Goal: Transaction & Acquisition: Purchase product/service

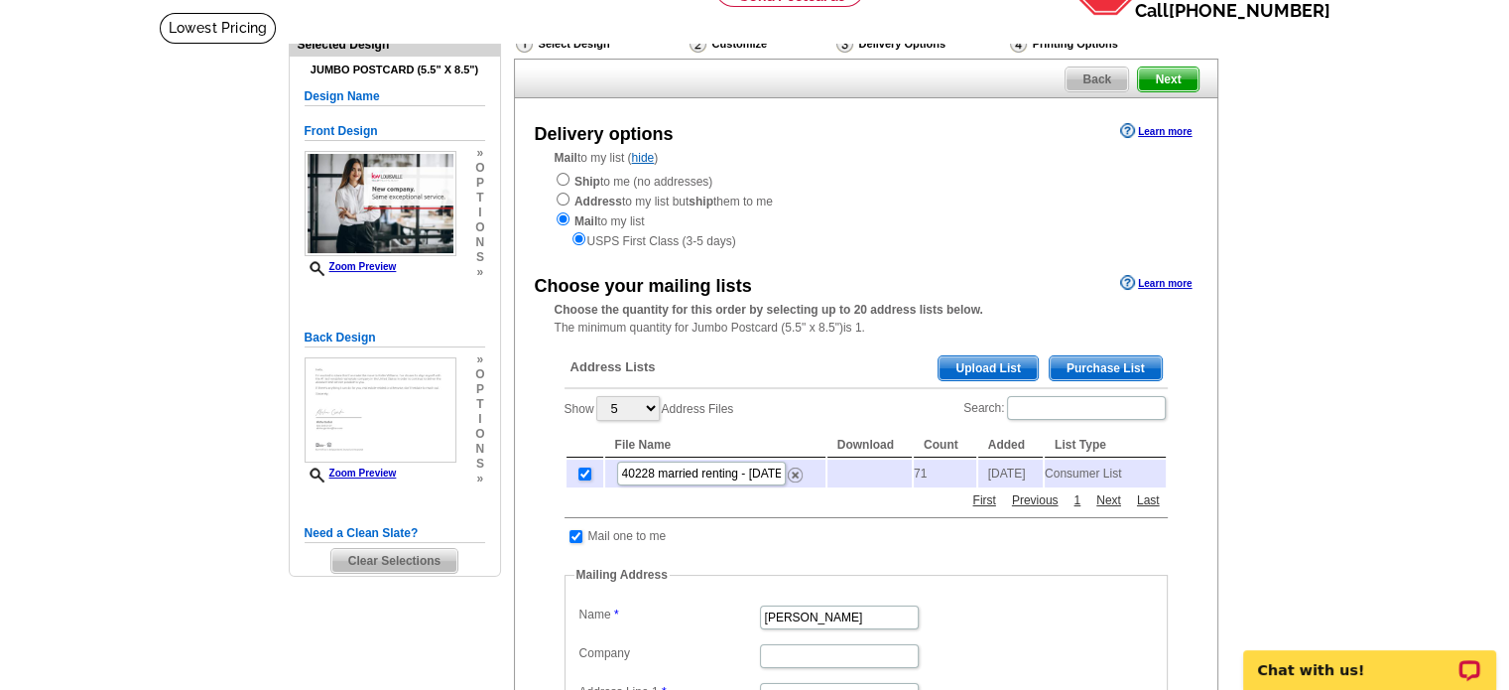
scroll to position [121, 0]
click at [1067, 72] on span "Back" at bounding box center [1097, 78] width 63 height 24
click at [1081, 81] on span "Back" at bounding box center [1097, 78] width 63 height 24
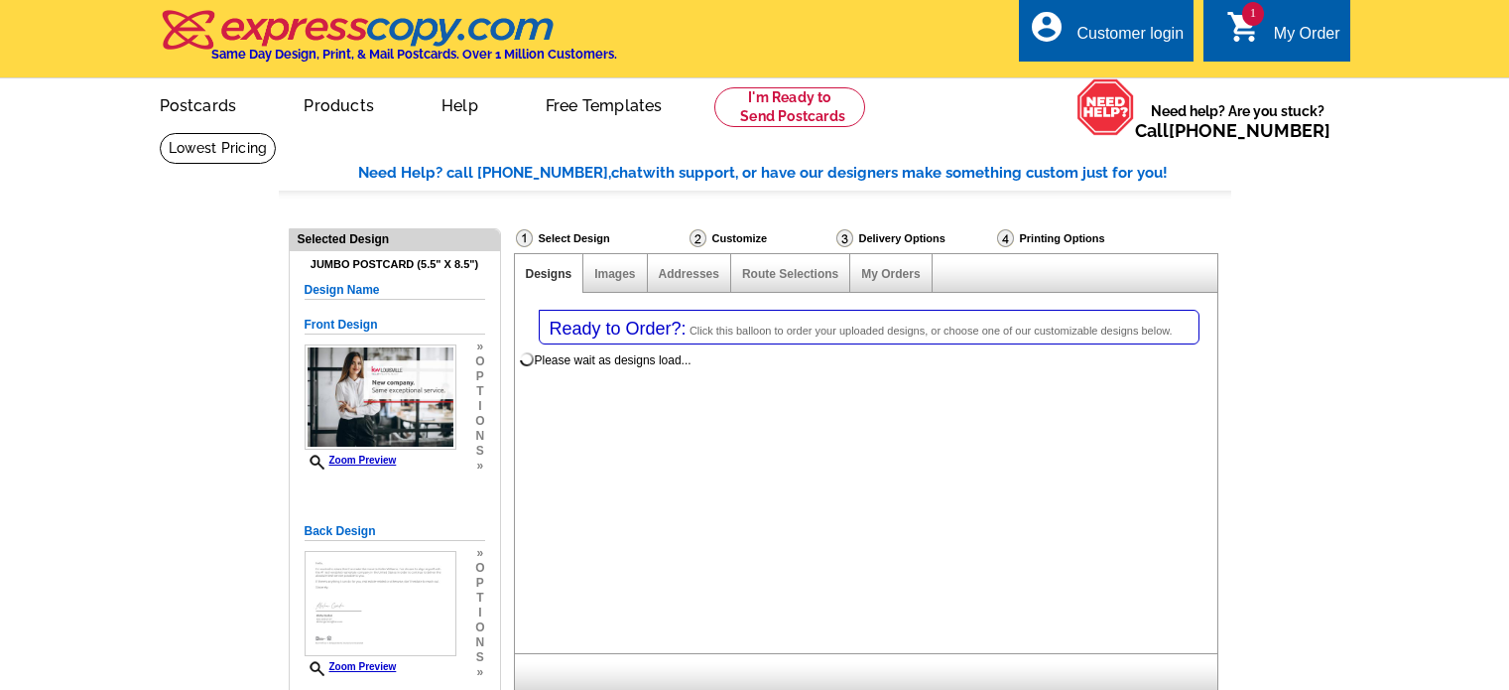
select select "1"
select select "2"
select select "785"
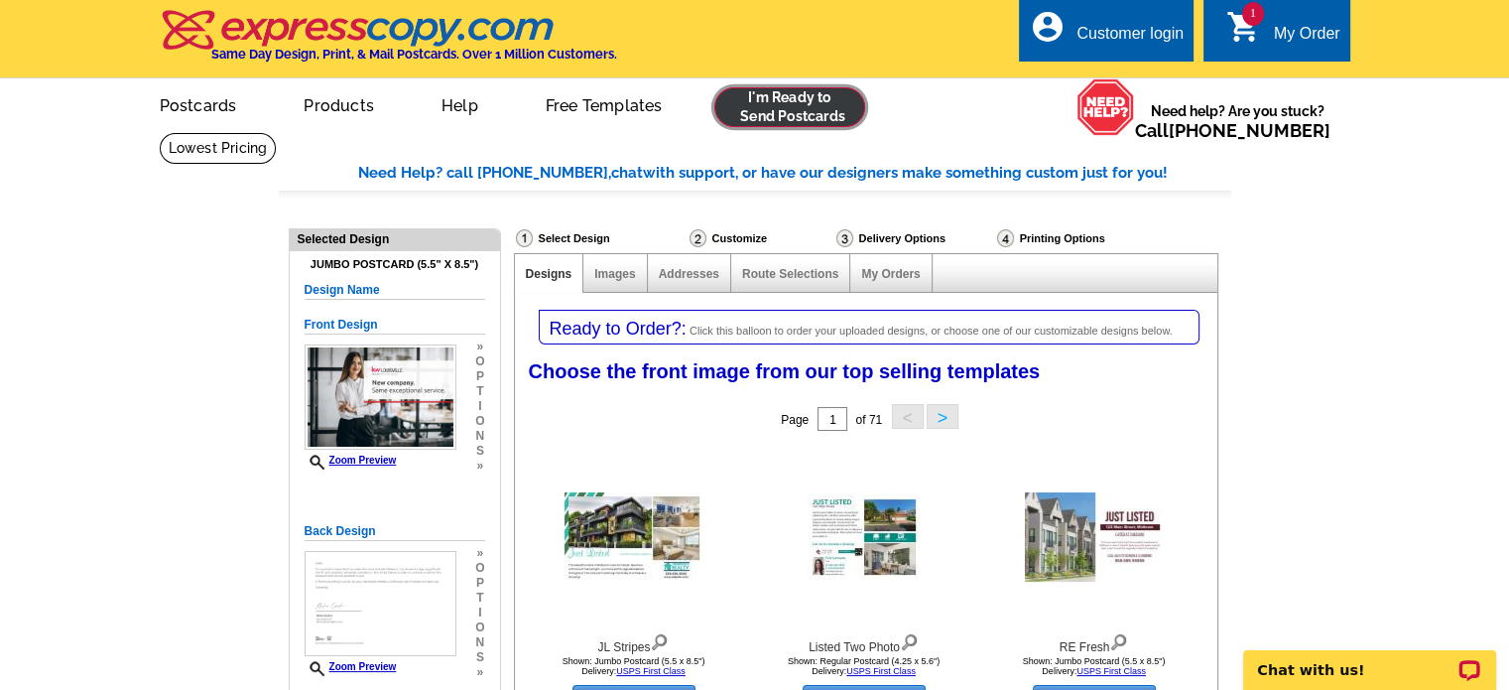
click at [785, 111] on link at bounding box center [790, 107] width 152 height 40
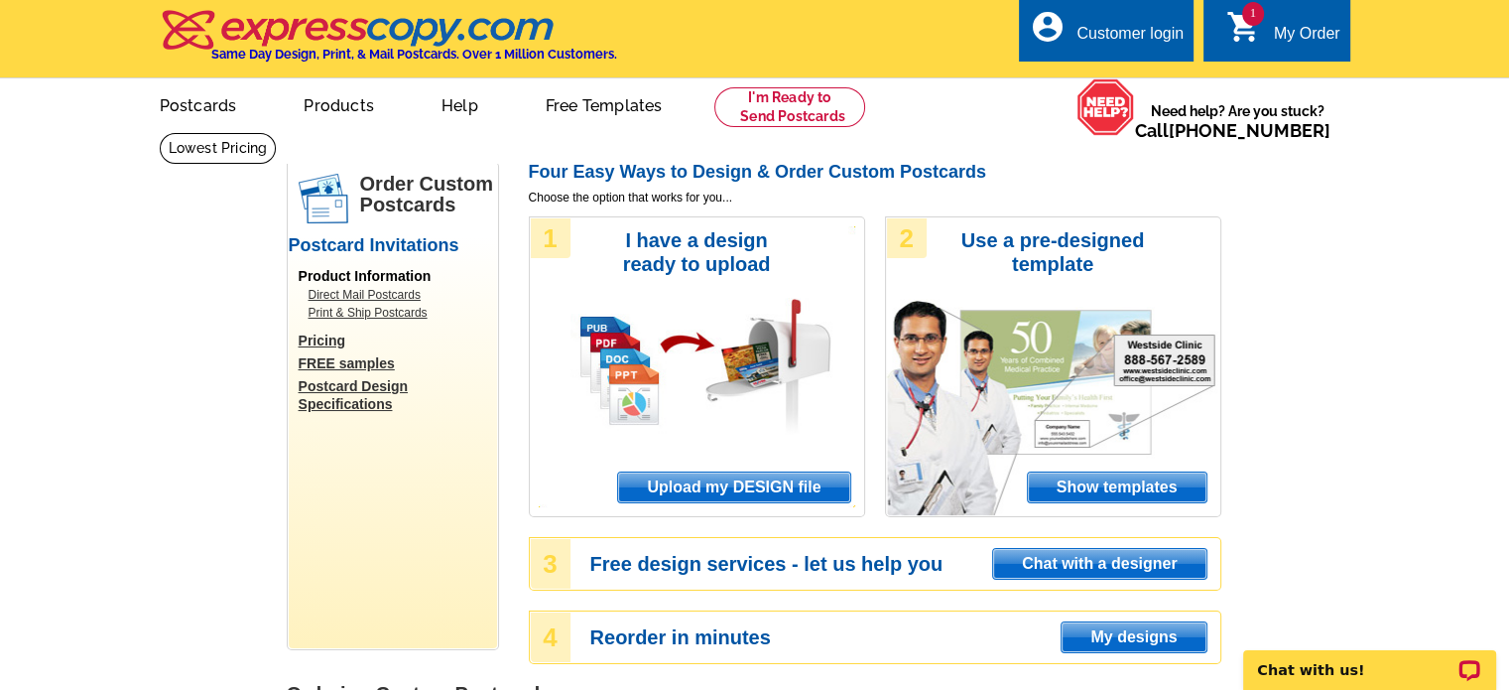
click at [669, 486] on span "Upload my DESIGN file" at bounding box center [733, 487] width 231 height 30
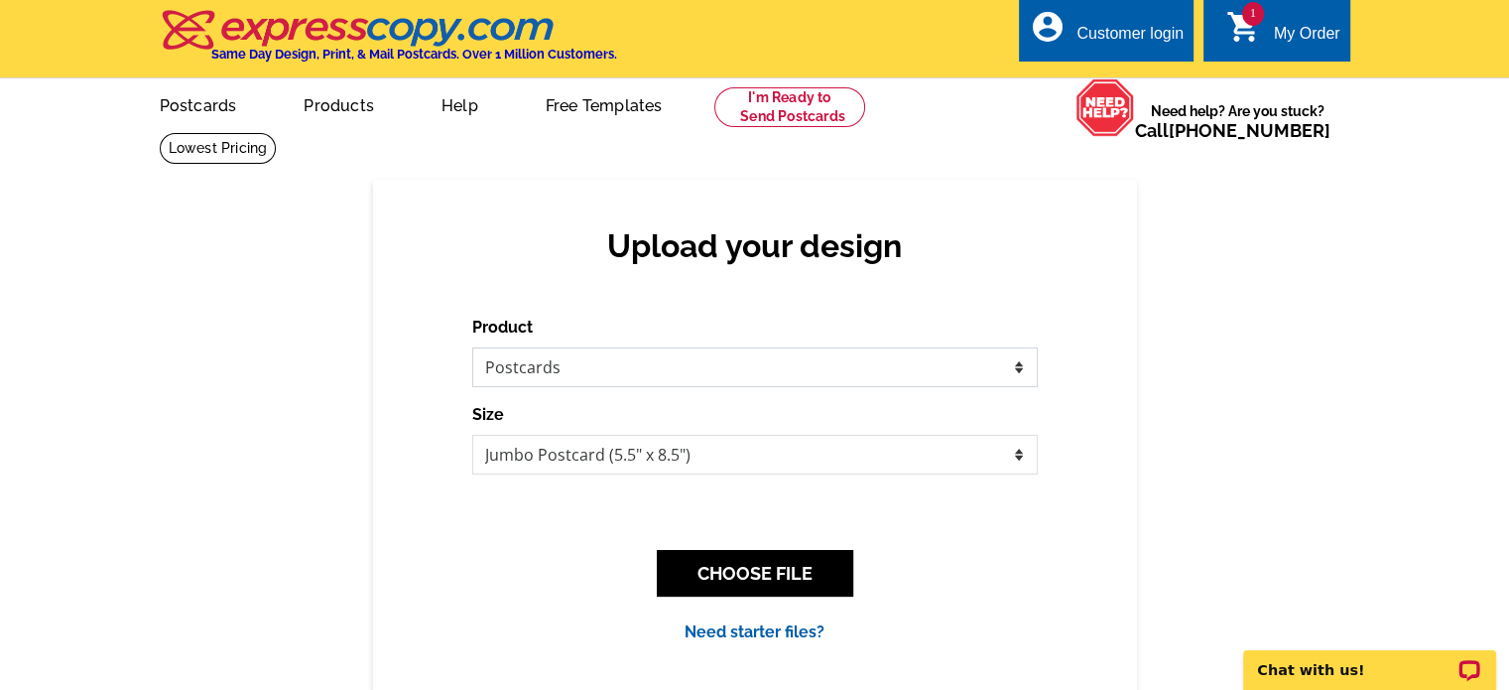
click at [723, 374] on select "Please select the type of file... Postcards Business Cards Letters and flyers G…" at bounding box center [755, 367] width 566 height 40
click at [937, 635] on div "Need starter files?" at bounding box center [755, 632] width 566 height 24
click at [778, 384] on select "Please select the type of file... Postcards Business Cards Letters and flyers G…" at bounding box center [755, 367] width 566 height 40
click at [956, 620] on div "Need starter files?" at bounding box center [755, 632] width 566 height 24
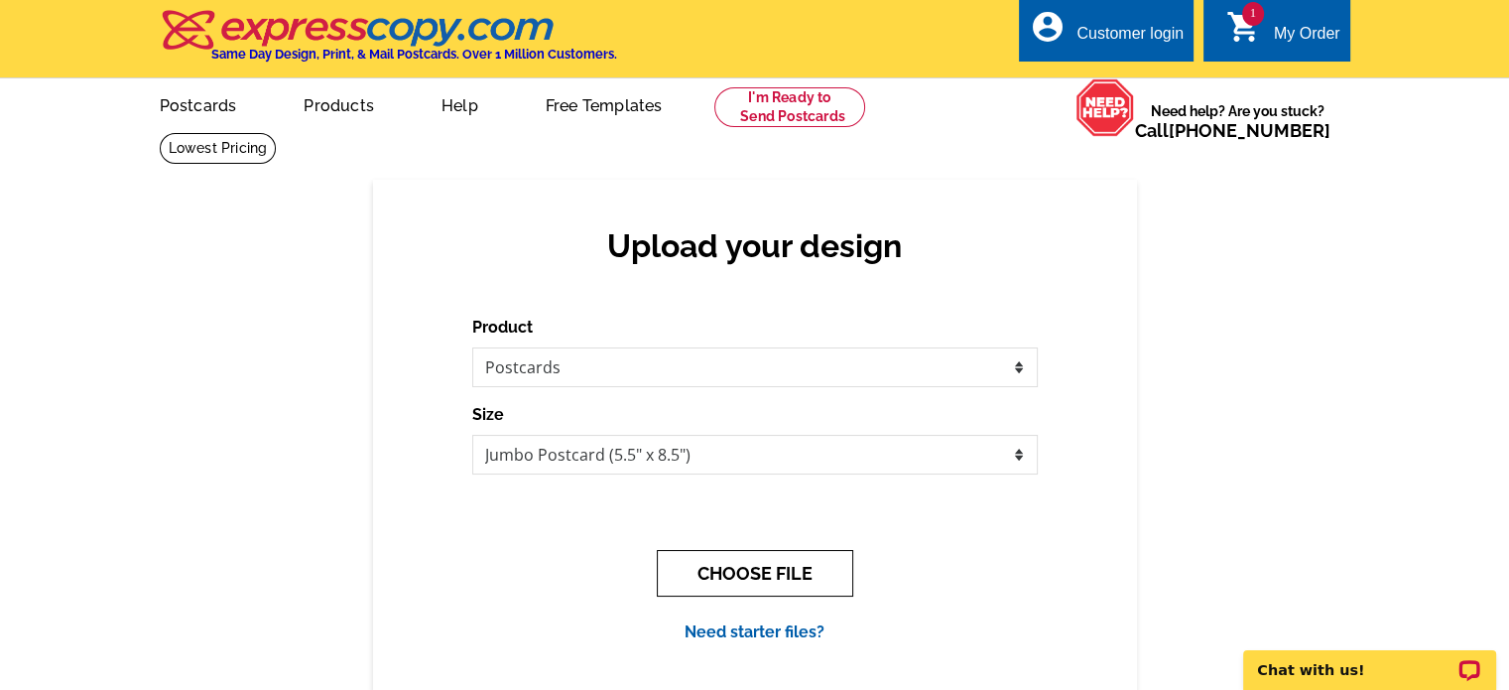
click at [788, 578] on button "CHOOSE FILE" at bounding box center [755, 573] width 196 height 47
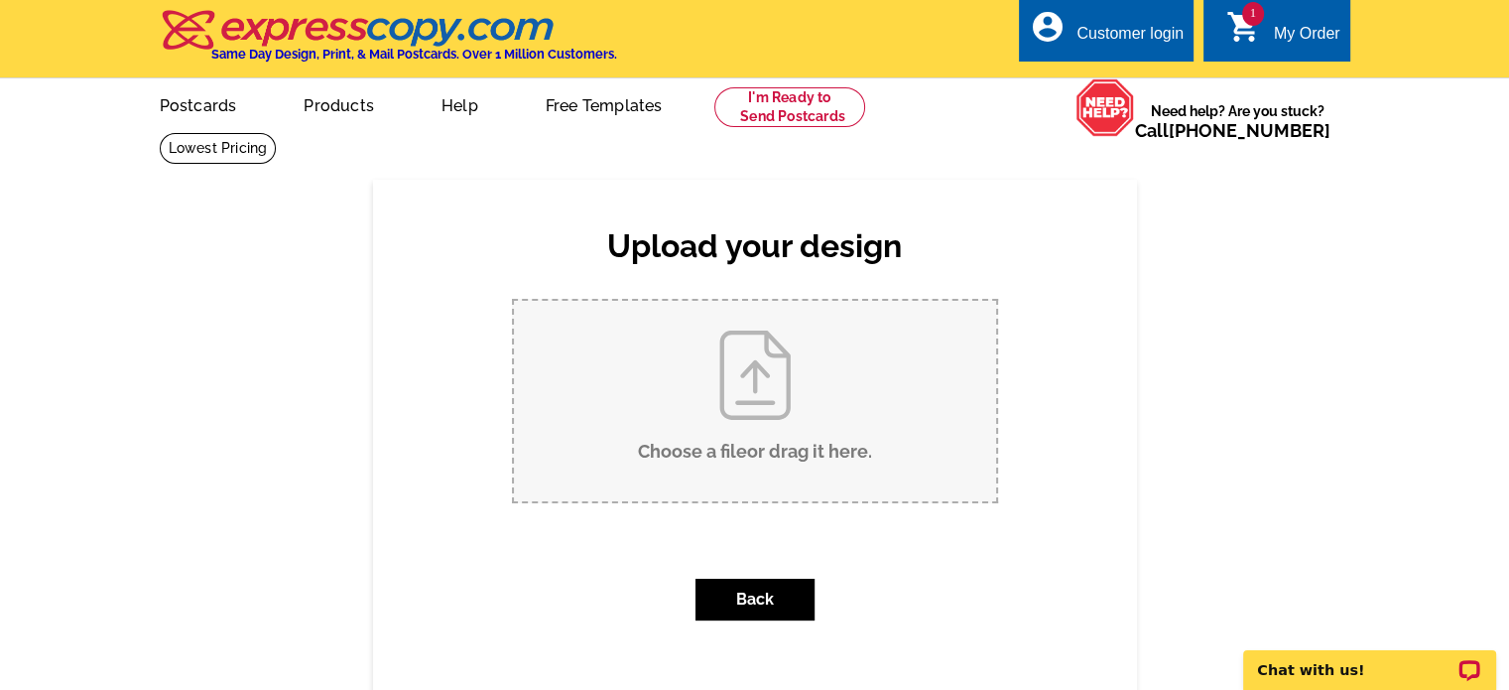
click at [730, 374] on input "Choose a file or drag it here ." at bounding box center [755, 401] width 482 height 200
type input "C:\fakepath\NewCompanySameService-01_PC.pdf"
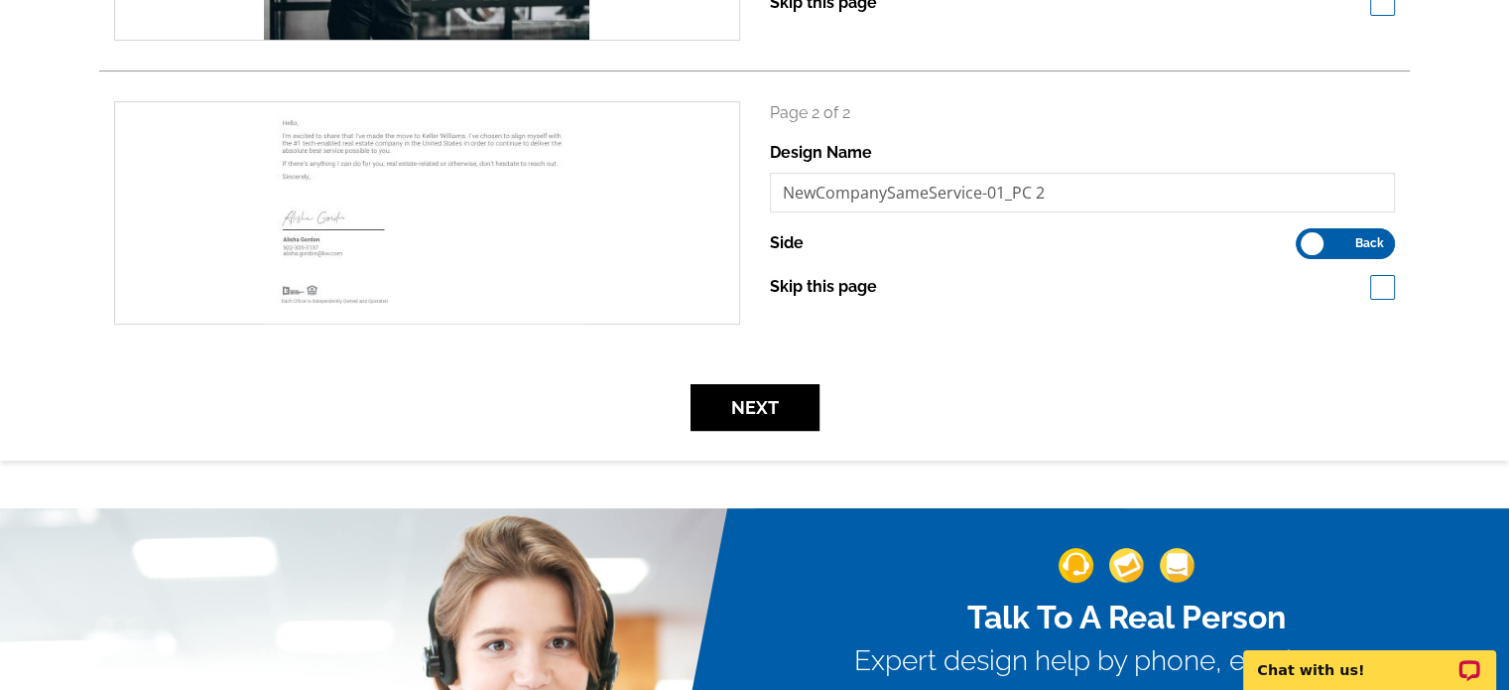
scroll to position [587, 0]
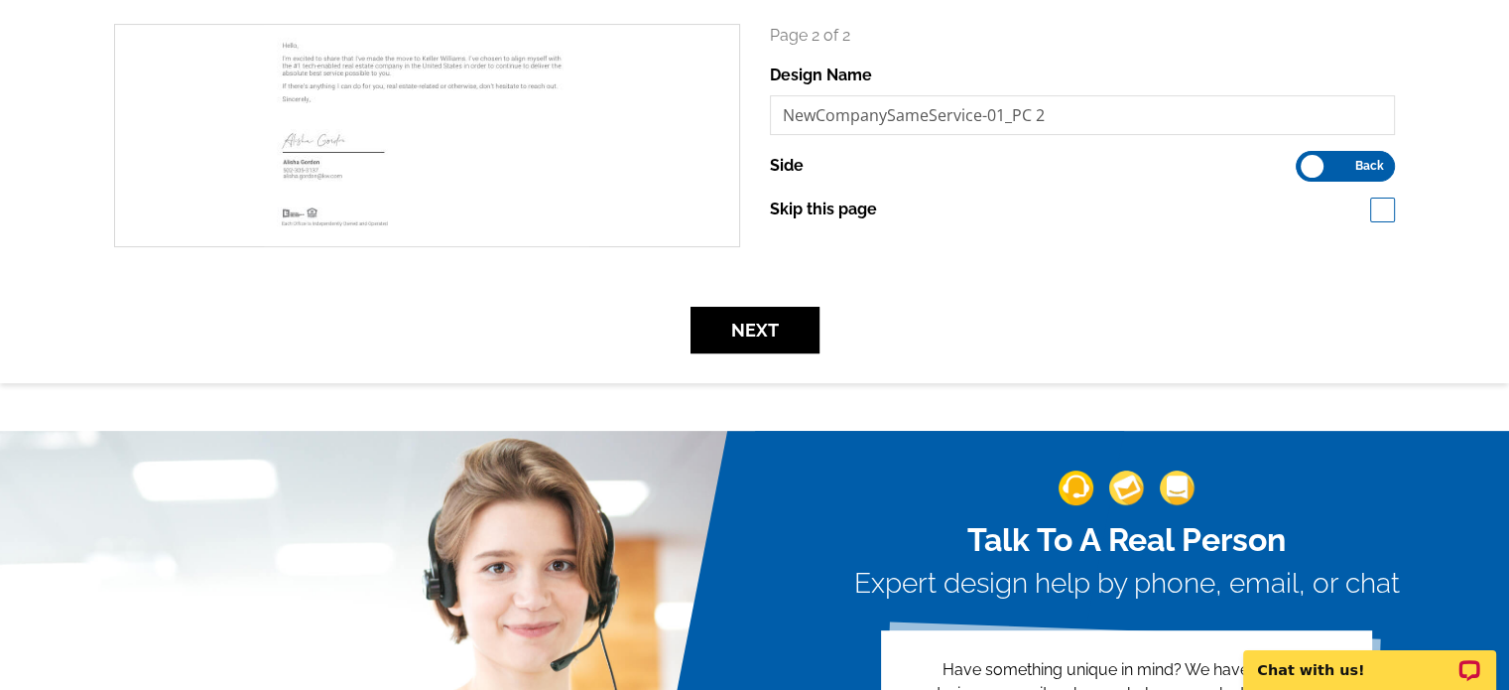
click at [756, 298] on form "search Page 1 of 2 Design Name NewCompanySameService-01_PC 1 Side Front Back se…" at bounding box center [754, 46] width 1311 height 613
click at [758, 319] on button "Next" at bounding box center [755, 330] width 129 height 47
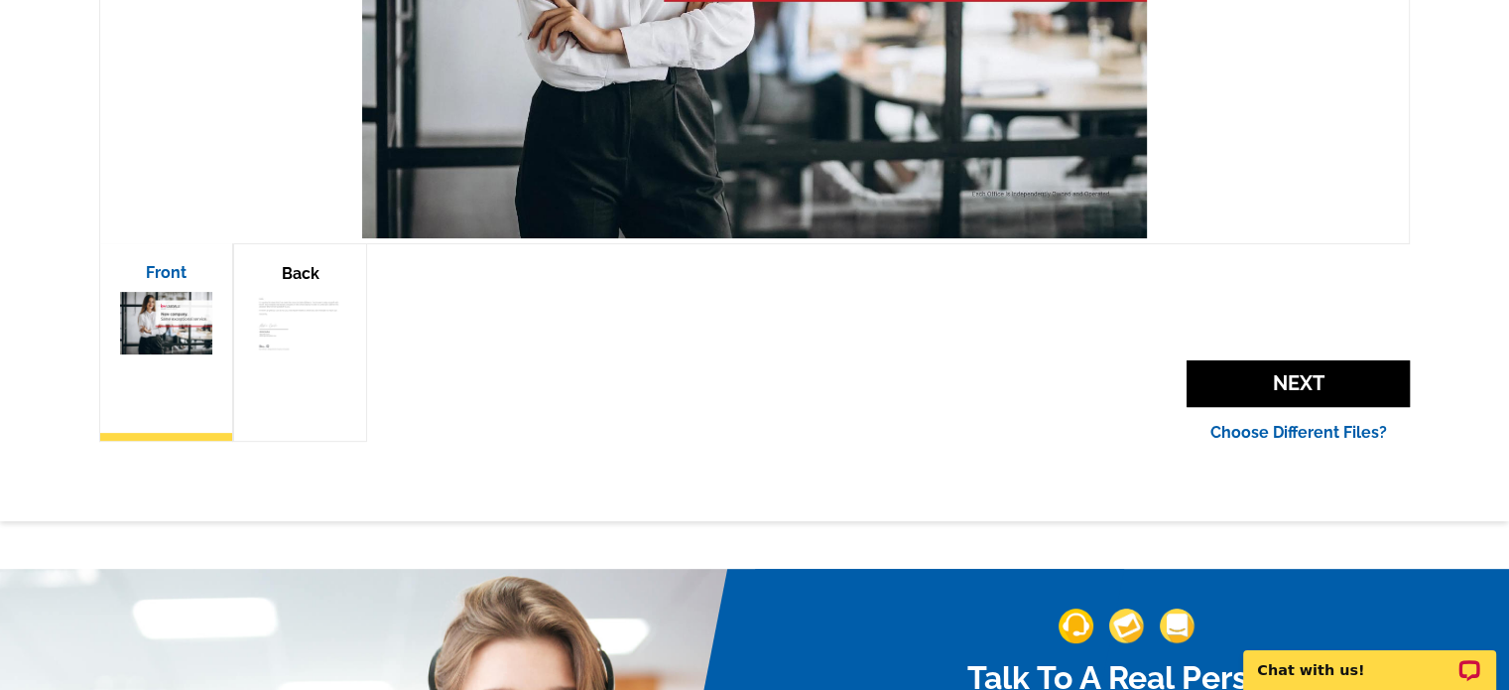
scroll to position [630, 0]
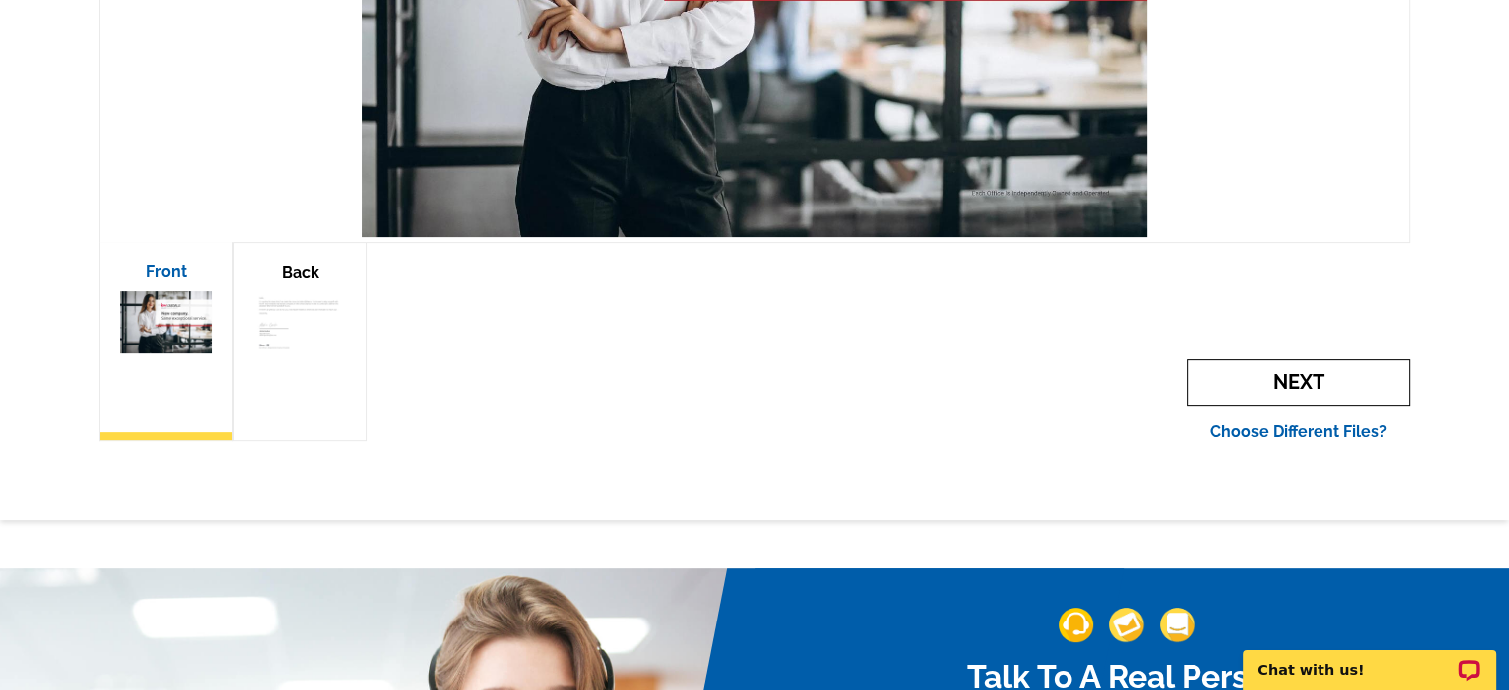
click at [1257, 392] on span "Next" at bounding box center [1298, 382] width 223 height 47
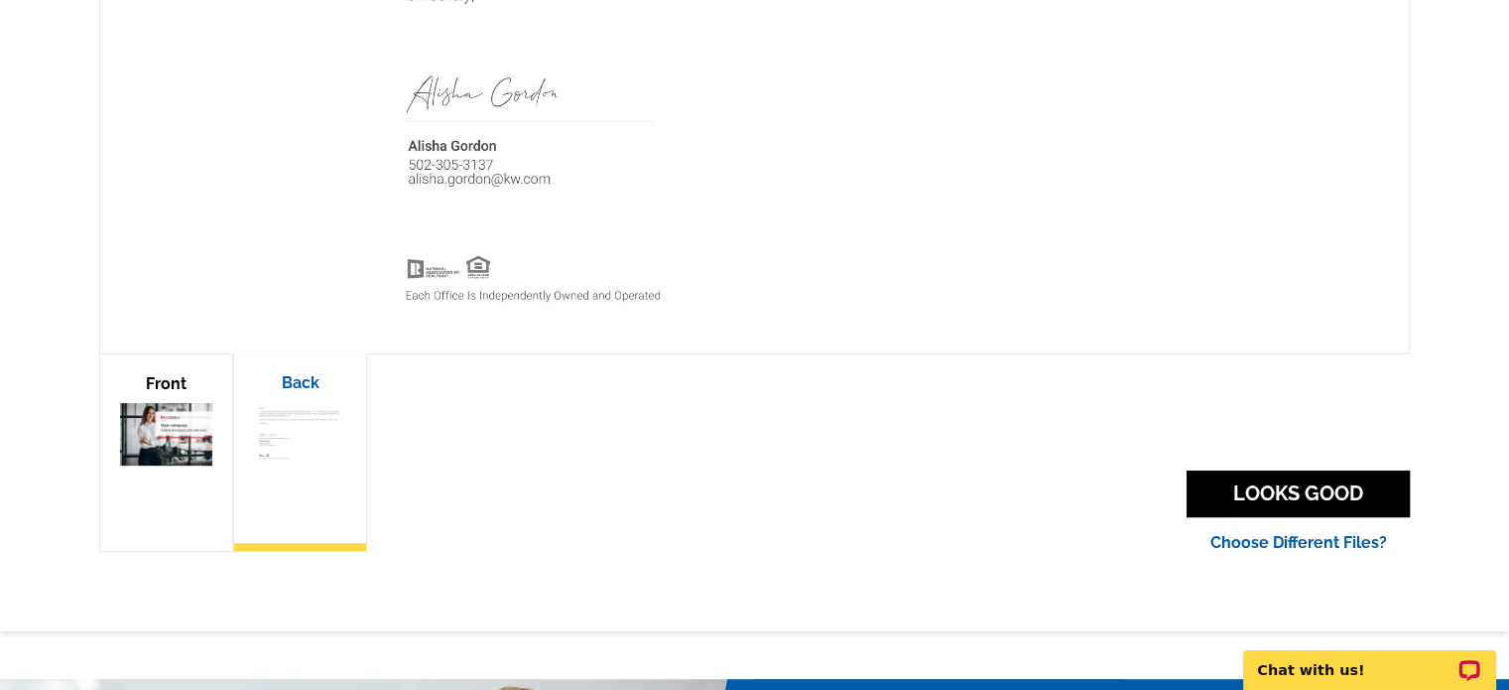
scroll to position [520, 0]
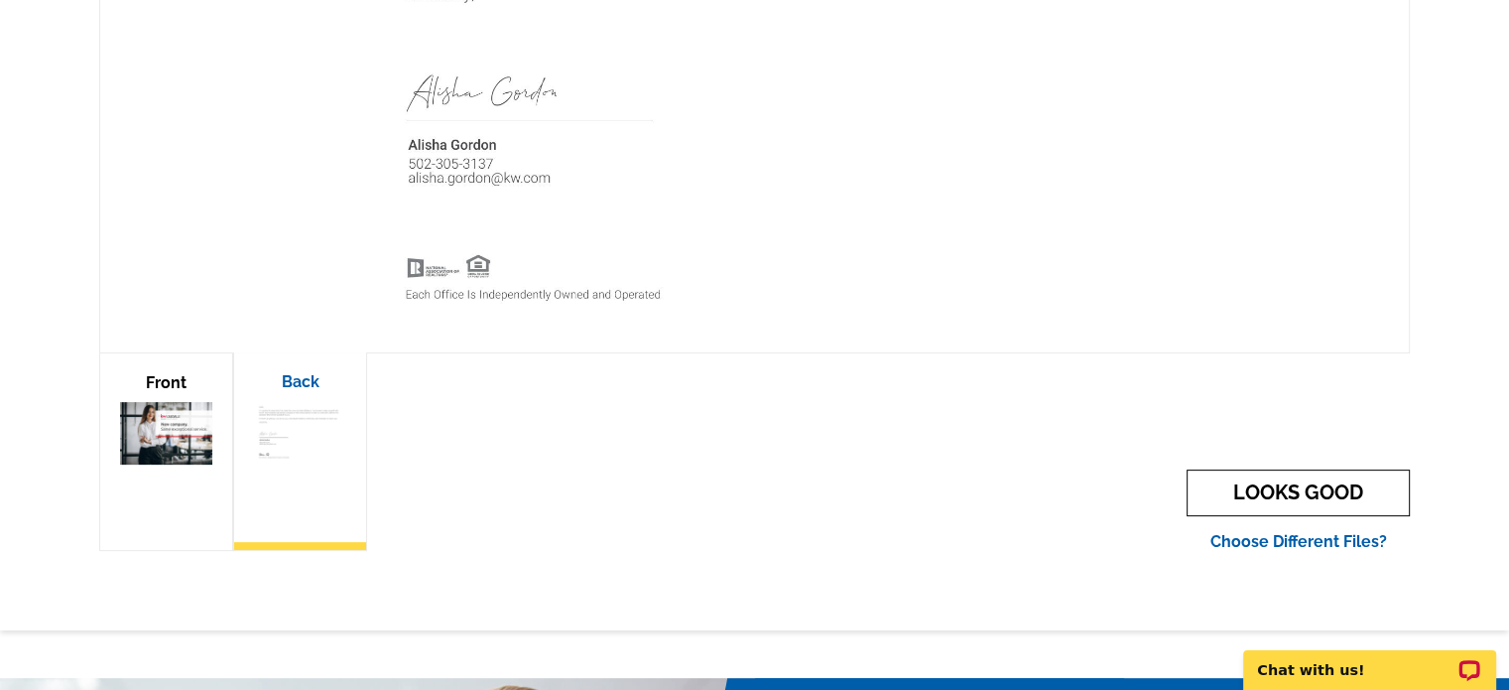
click at [1270, 484] on link "LOOKS GOOD" at bounding box center [1298, 492] width 223 height 47
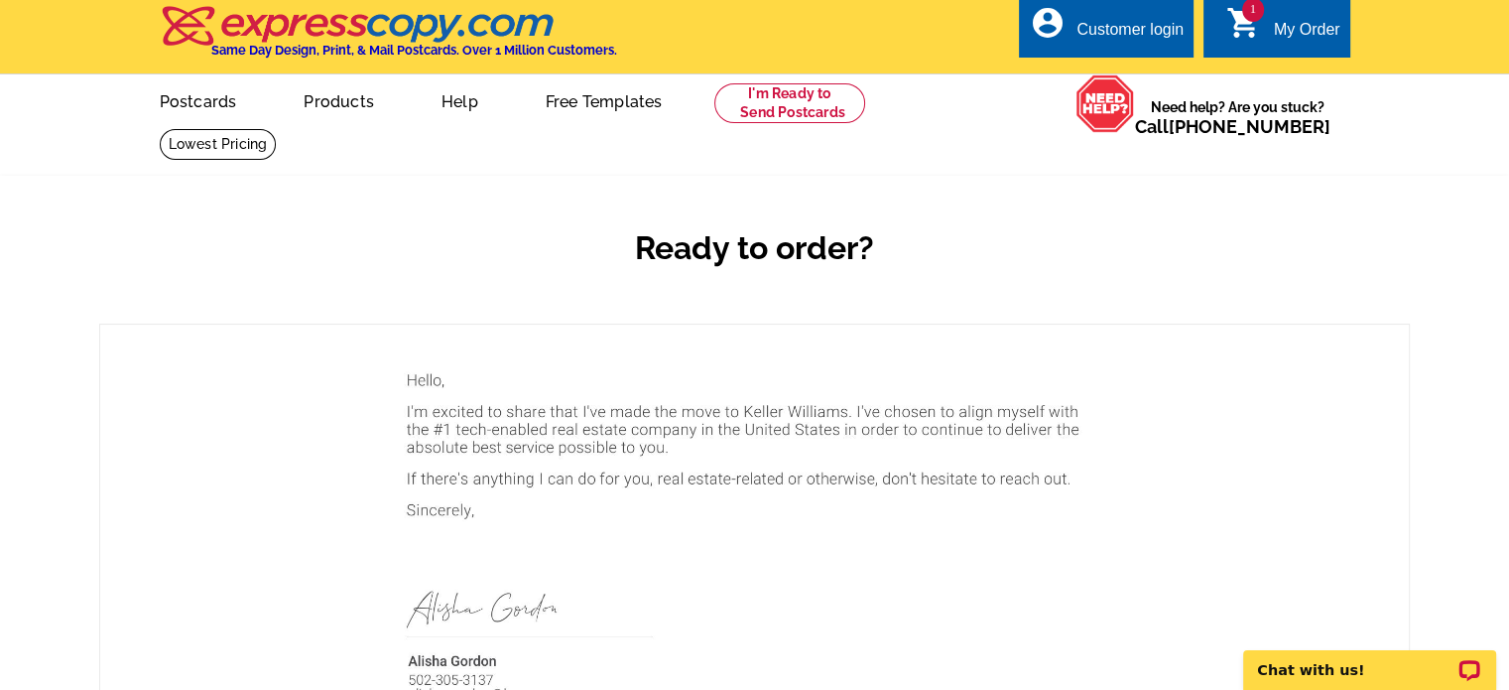
scroll to position [0, 0]
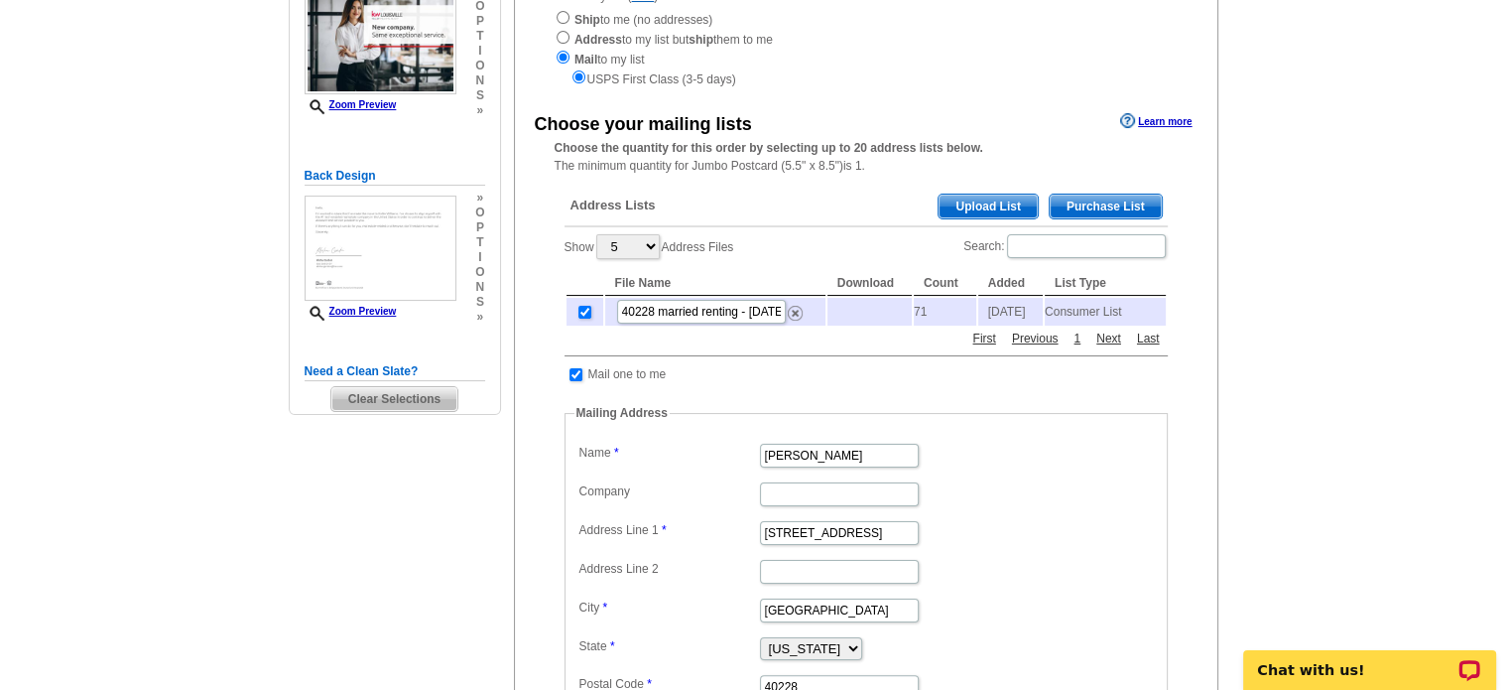
scroll to position [282, 0]
click at [1136, 205] on span "Purchase List" at bounding box center [1106, 206] width 112 height 24
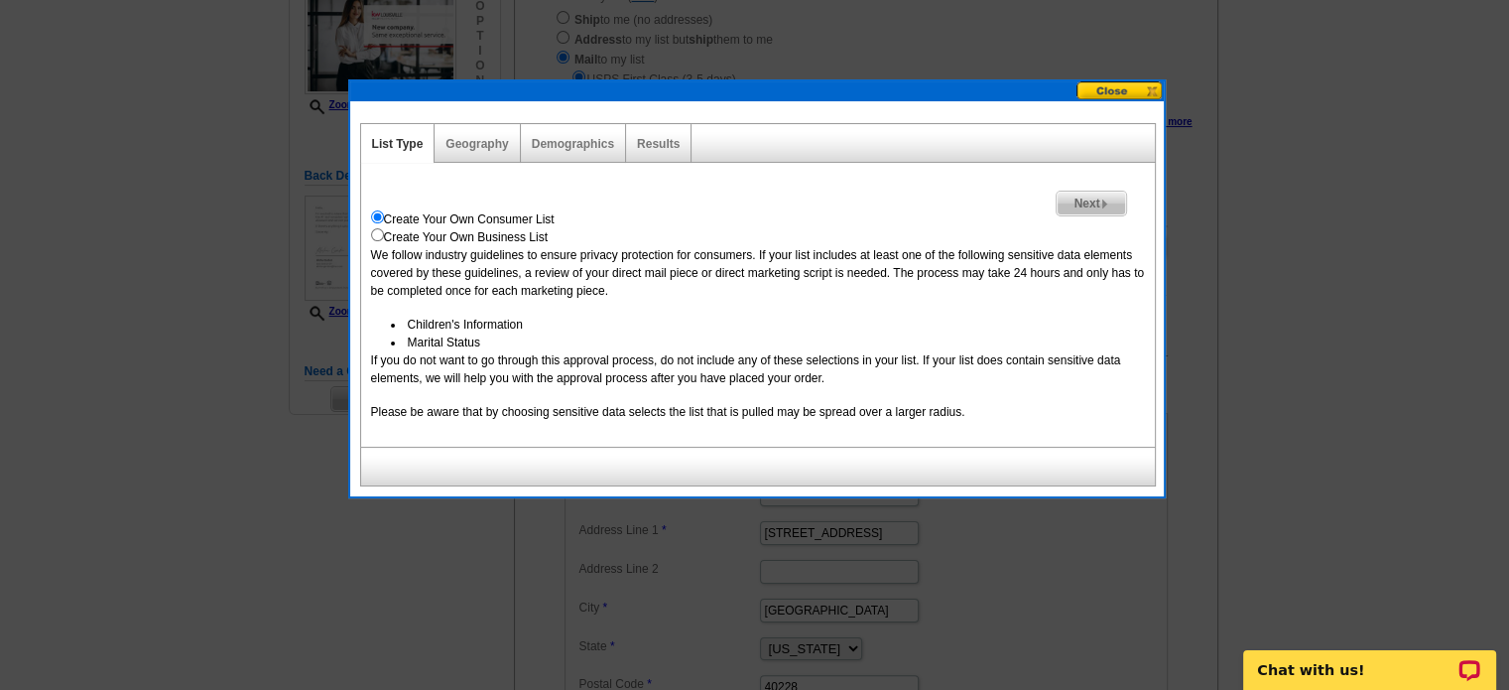
click at [460, 128] on div "Geography" at bounding box center [477, 143] width 85 height 39
click at [464, 148] on link "Geography" at bounding box center [477, 144] width 63 height 14
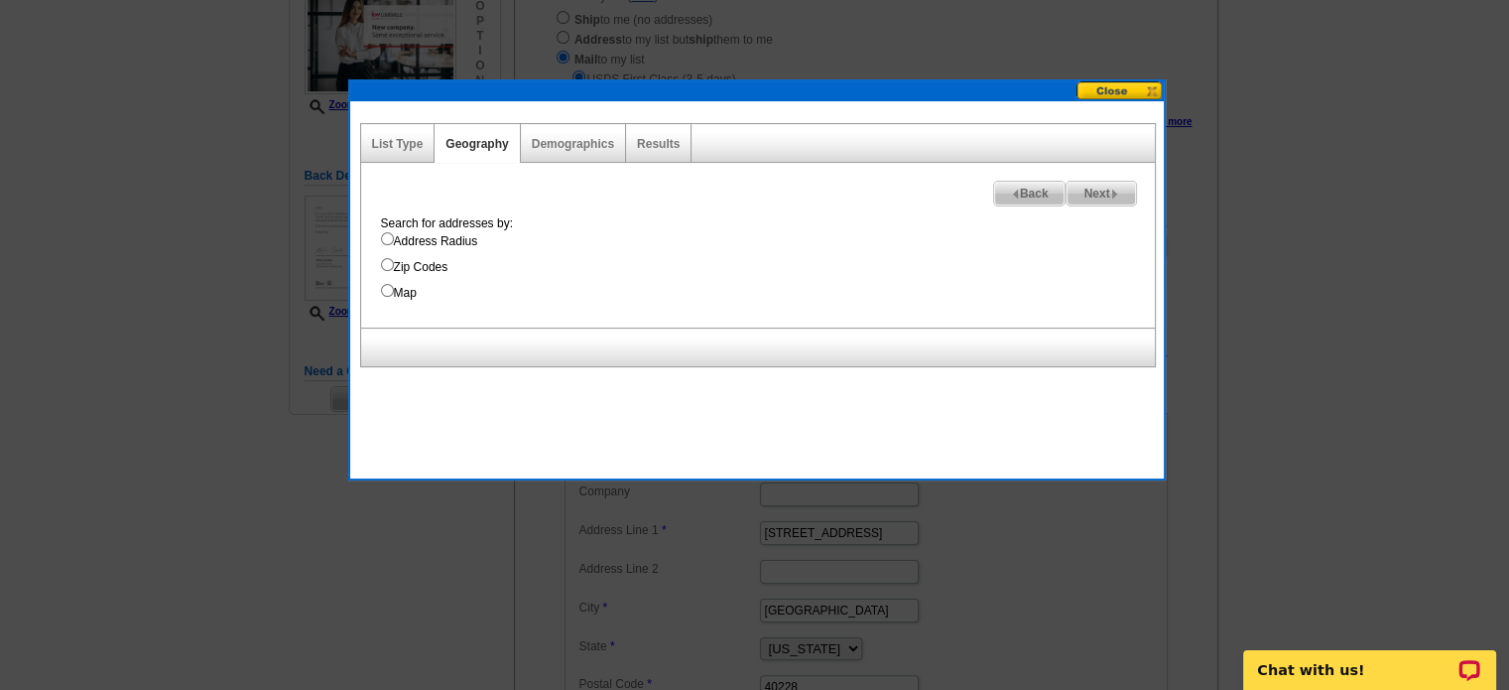
click at [418, 265] on label "Zip Codes" at bounding box center [768, 267] width 774 height 18
click at [394, 265] on input "Zip Codes" at bounding box center [387, 264] width 13 height 13
radio input "true"
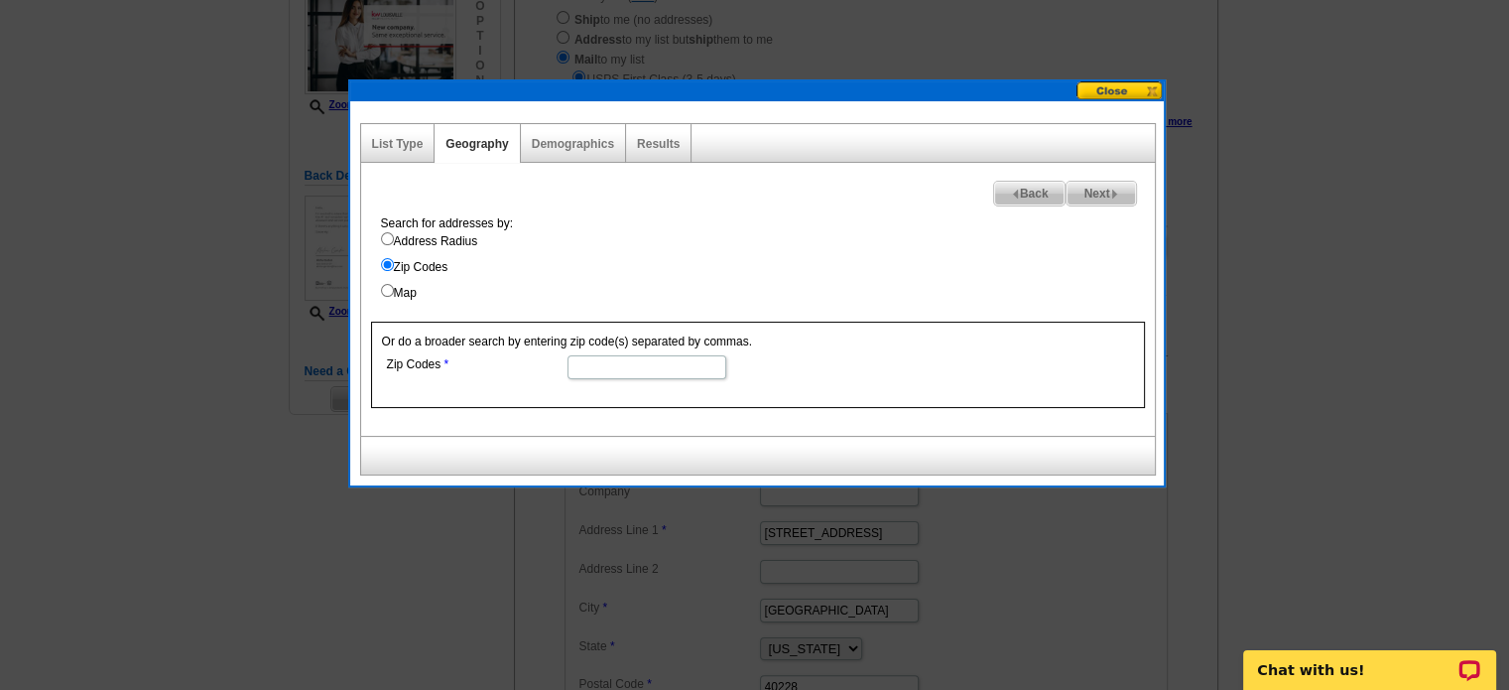
click at [607, 367] on input "Zip Codes" at bounding box center [647, 367] width 159 height 24
type input "40228"
click at [1084, 195] on span "Next" at bounding box center [1101, 194] width 68 height 24
select select
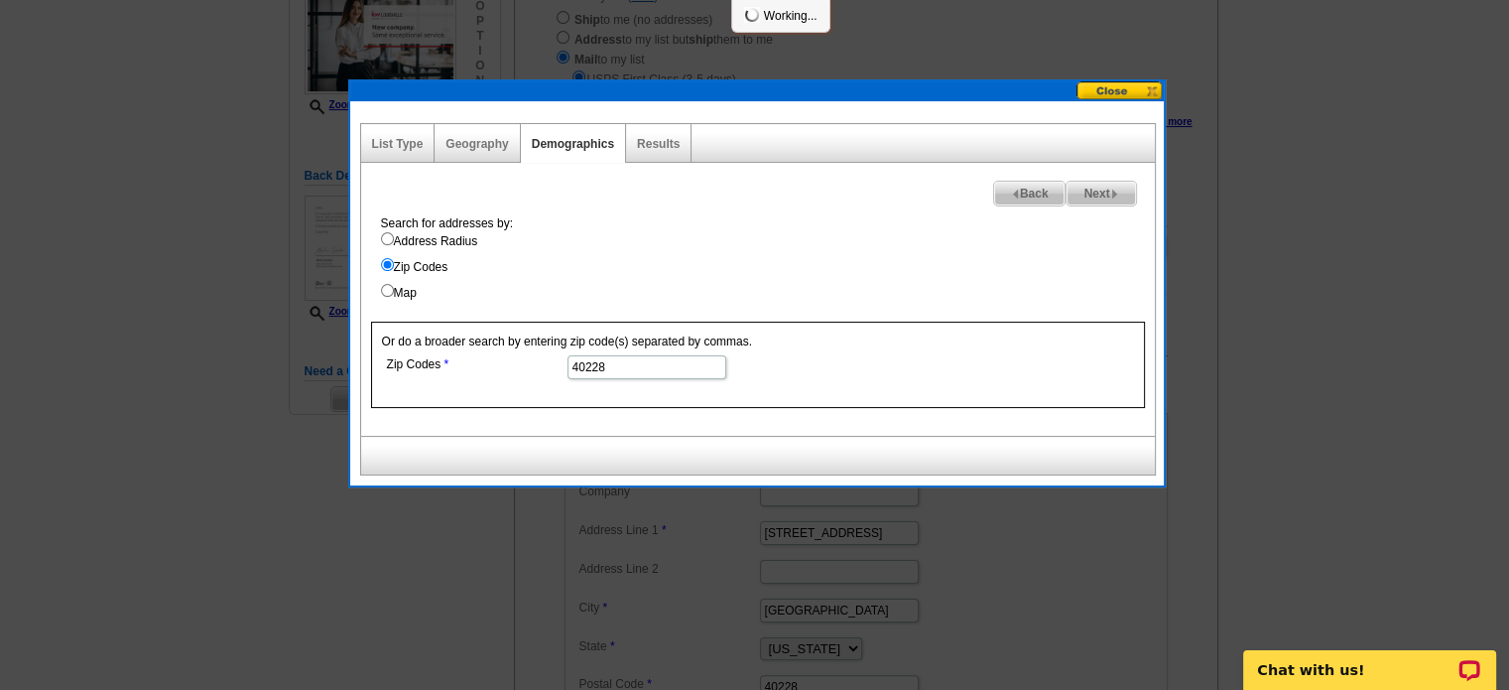
select select
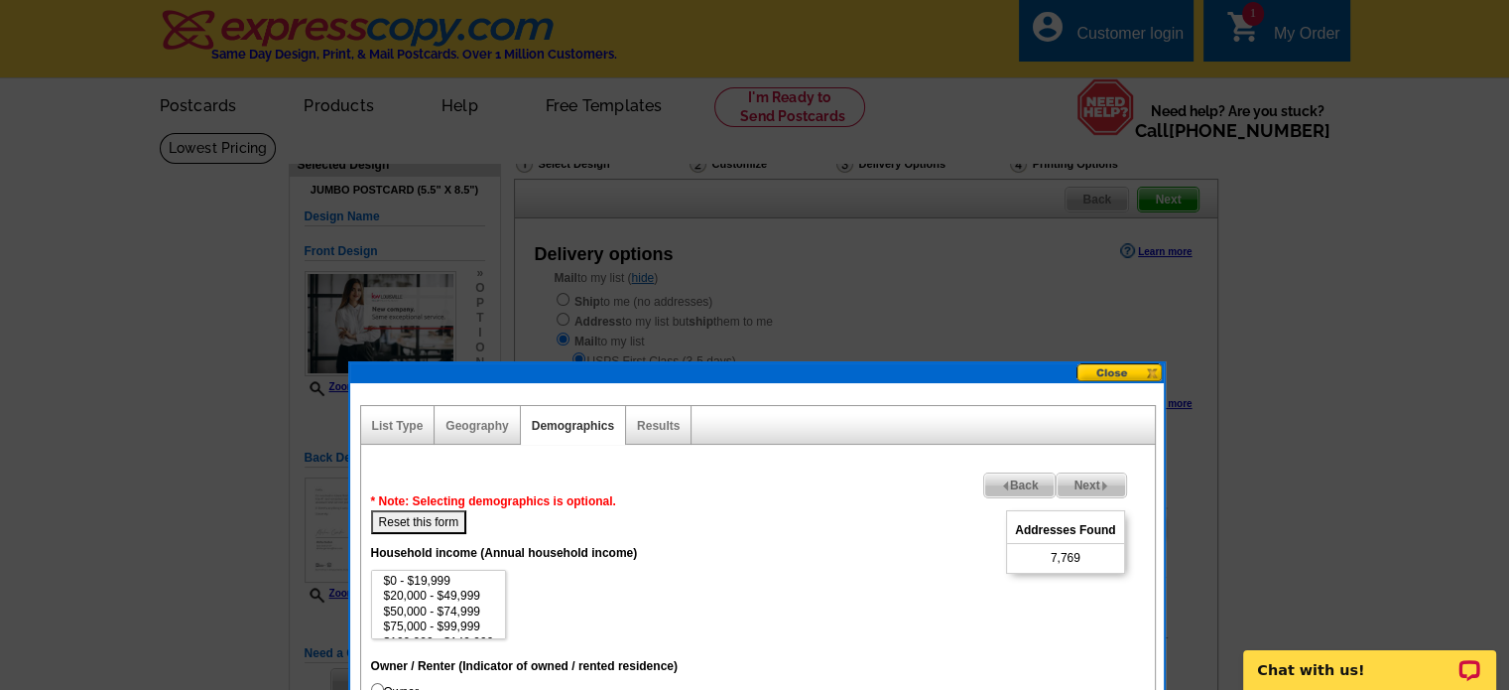
click at [1102, 373] on button at bounding box center [1120, 372] width 87 height 19
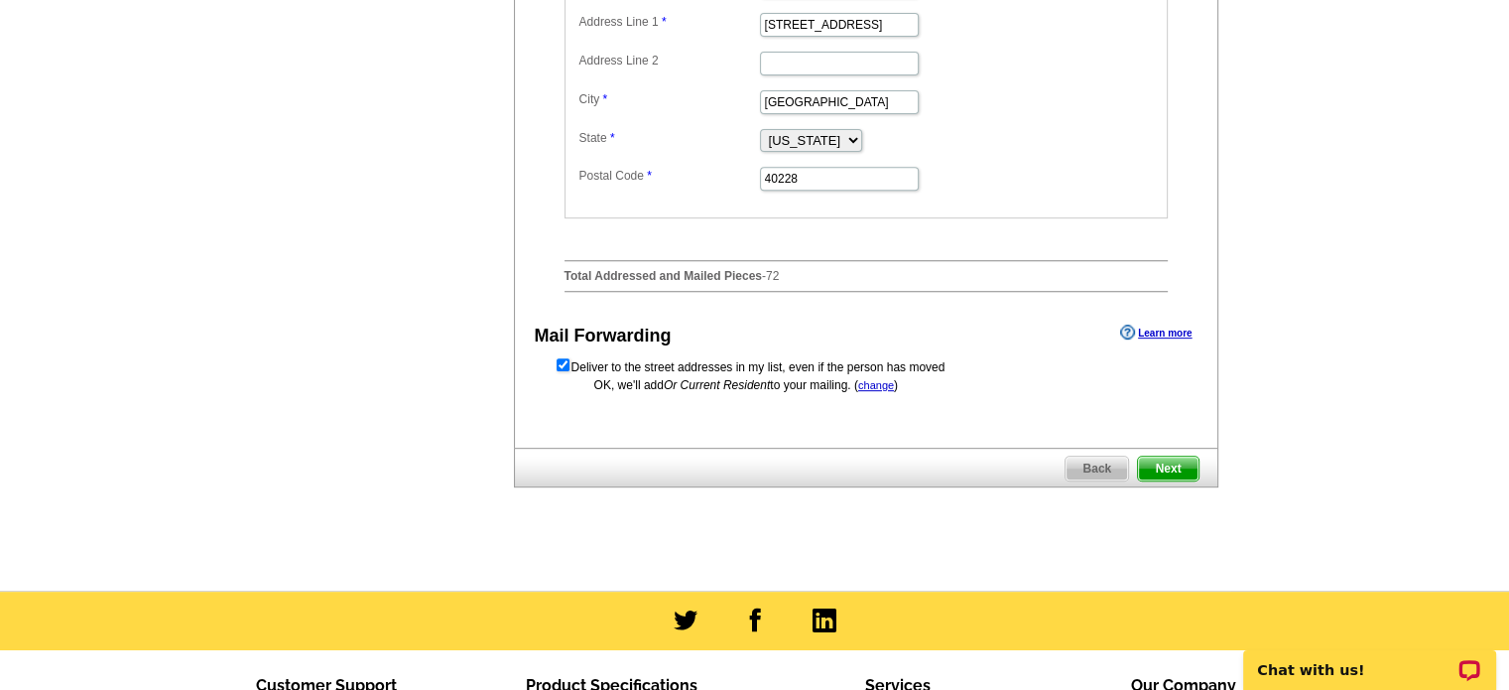
scroll to position [790, 0]
click at [1185, 462] on span "Next" at bounding box center [1168, 468] width 60 height 24
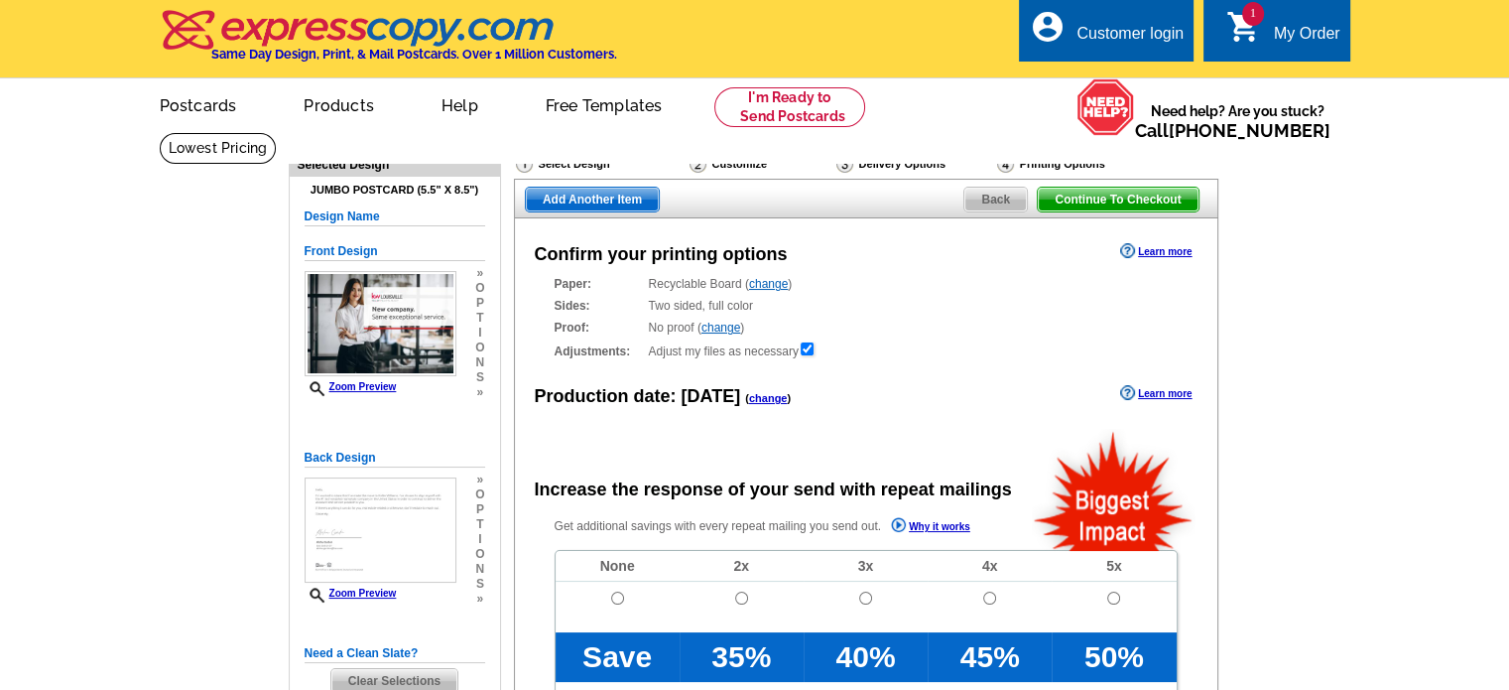
radio input "false"
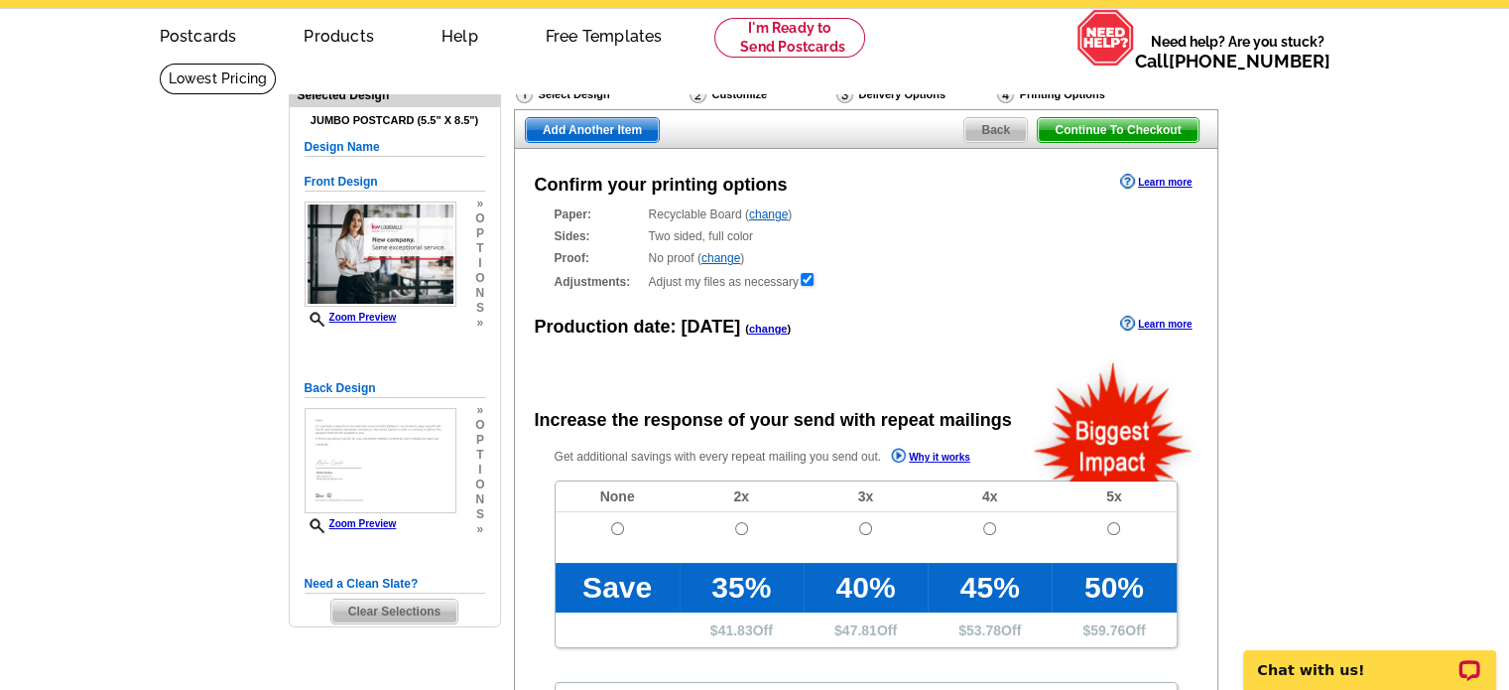
scroll to position [68, 0]
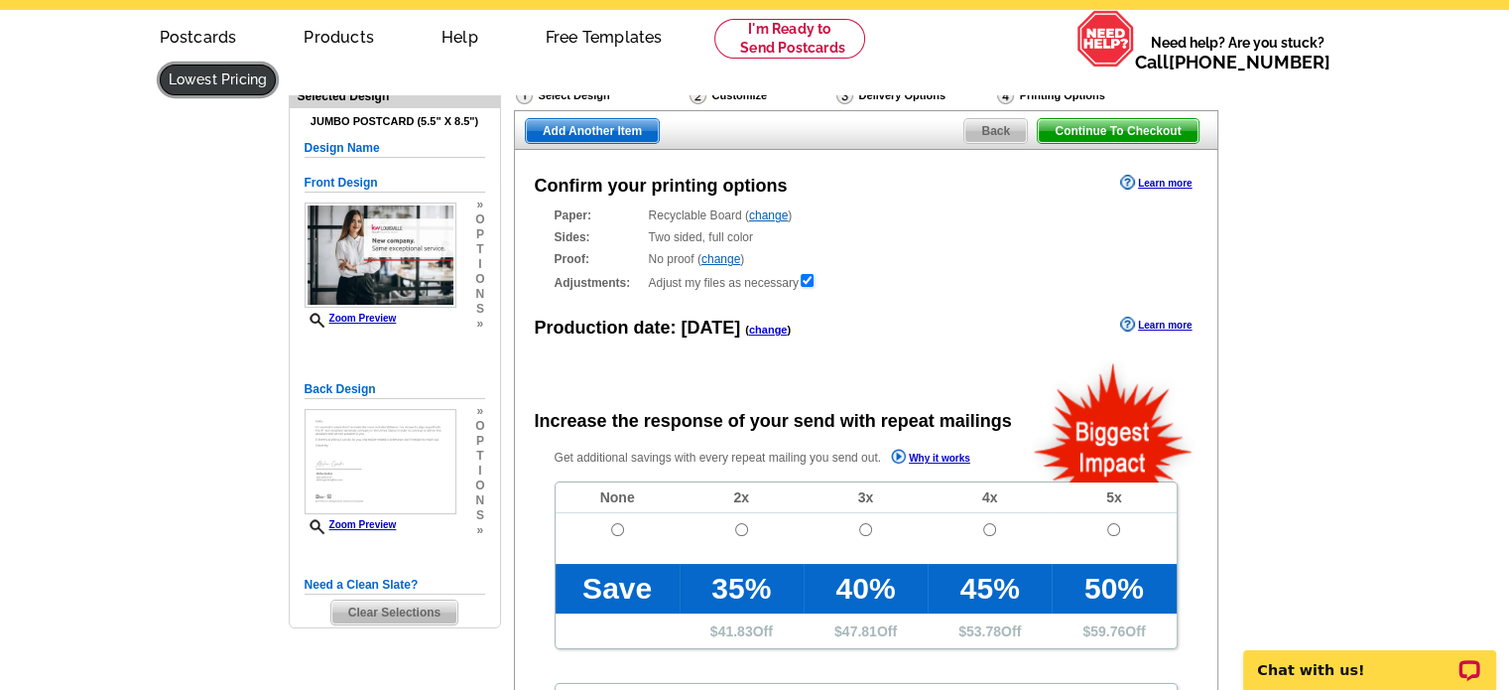
click at [277, 64] on link at bounding box center [218, 79] width 117 height 31
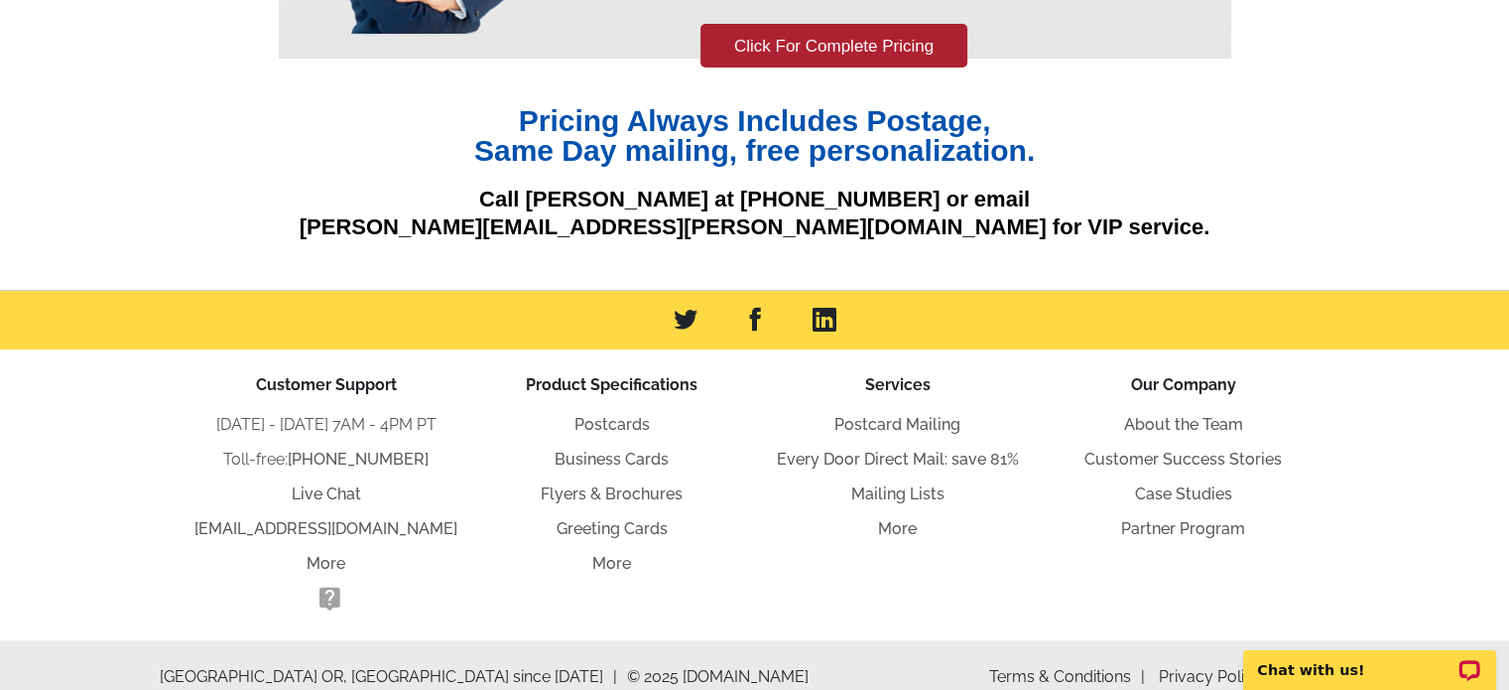
scroll to position [390, 0]
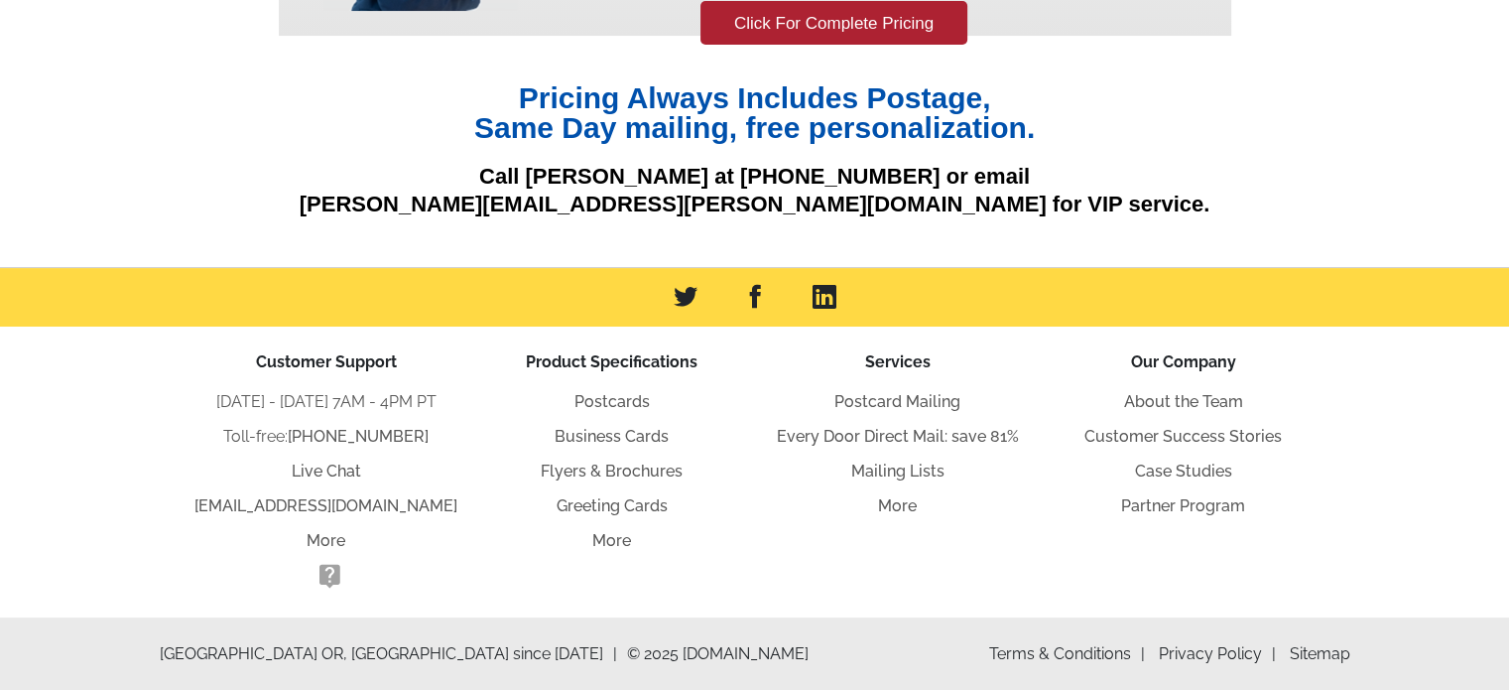
click at [857, 650] on div "Terms & Conditions Privacy Policy Sitemap Portland OR, USA since 1992 © 2025 ex…" at bounding box center [755, 654] width 1191 height 24
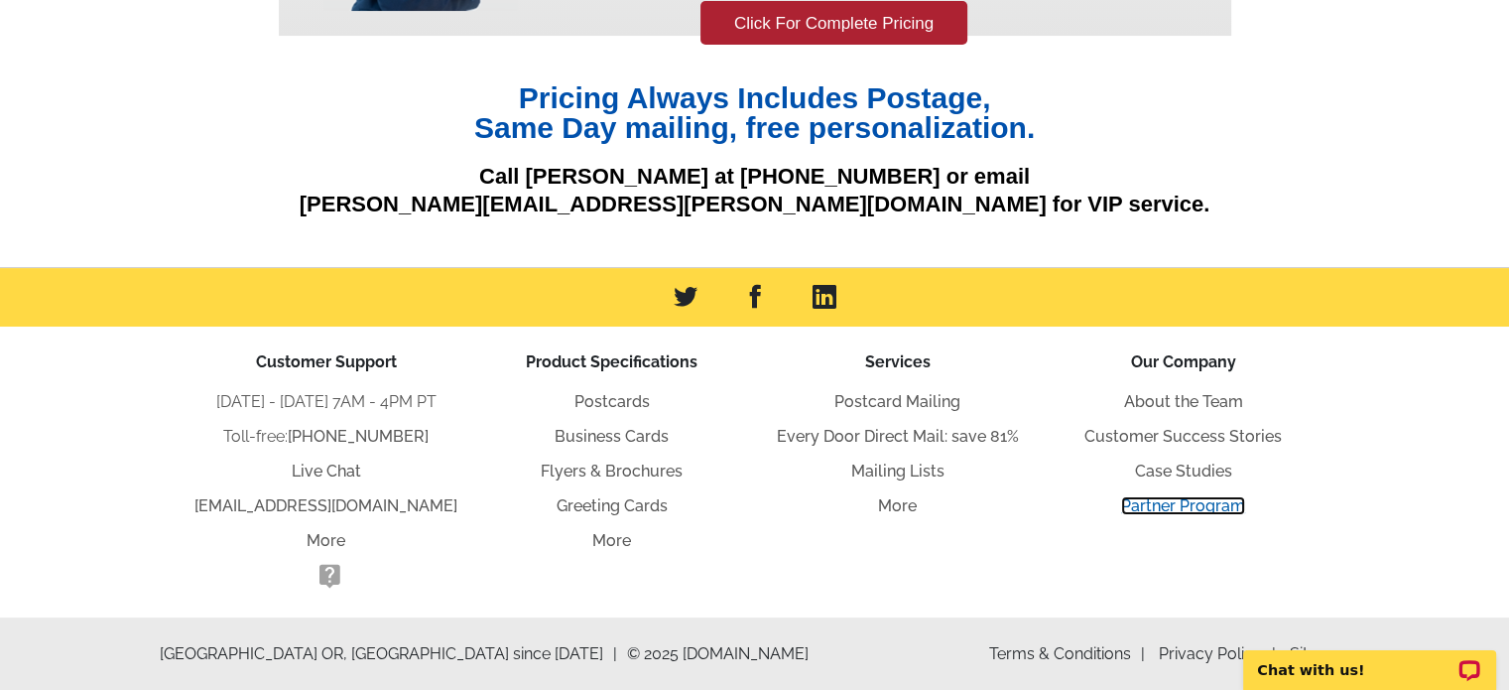
click at [1201, 506] on link "Partner Program" at bounding box center [1183, 505] width 124 height 19
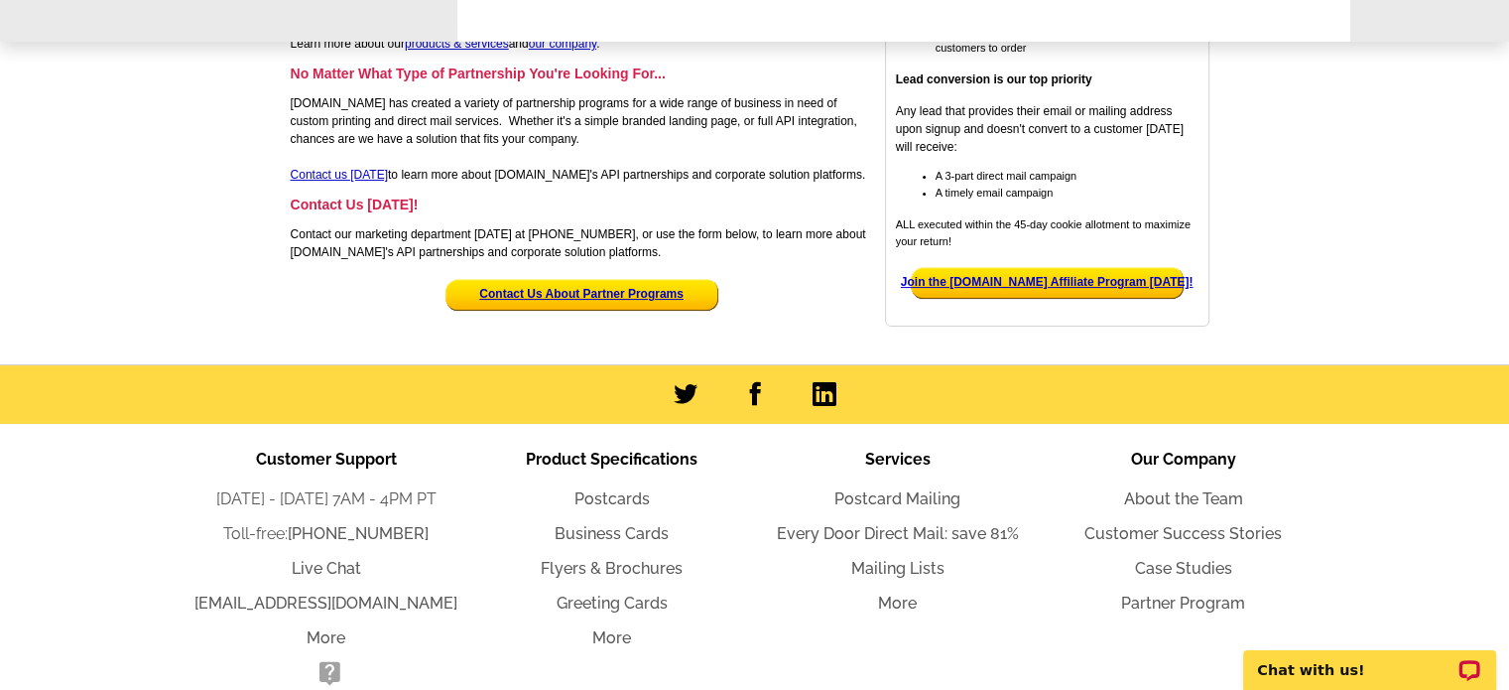
scroll to position [405, 0]
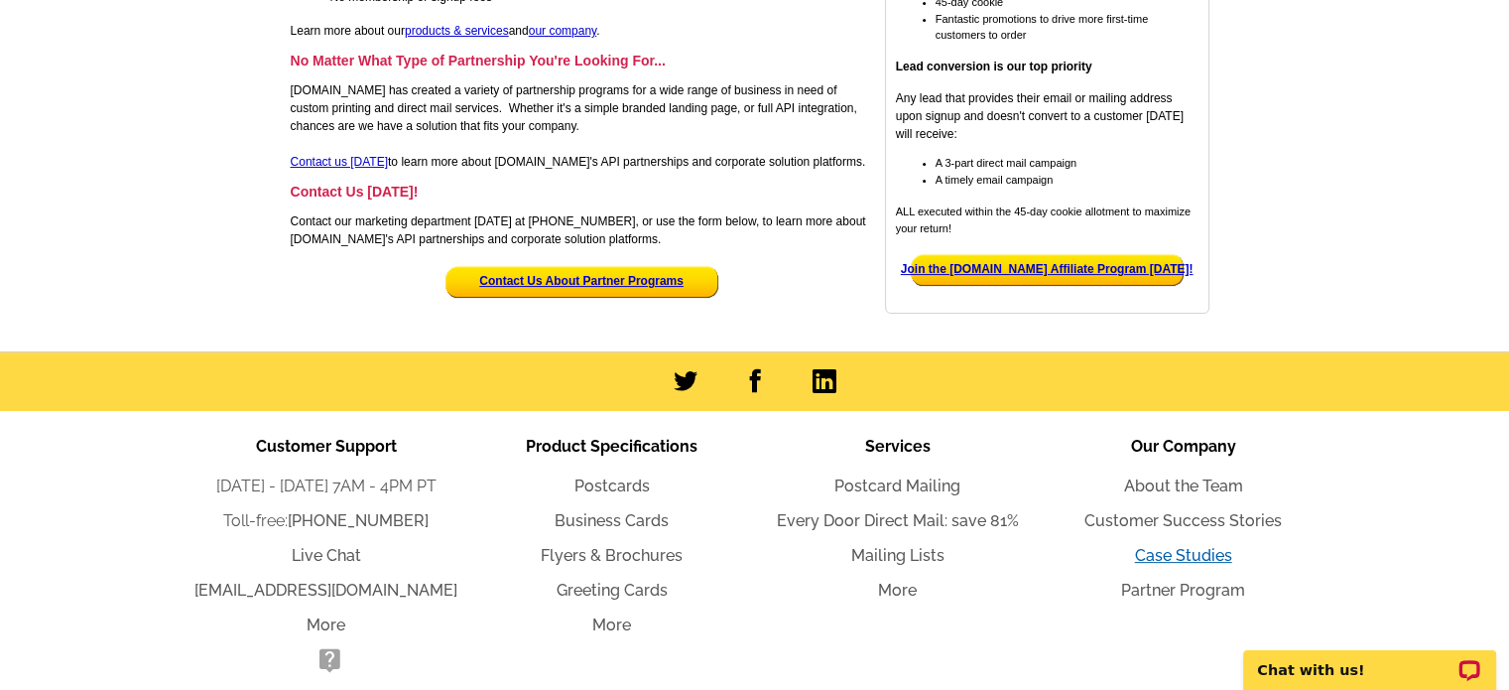
click at [1198, 555] on link "Case Studies" at bounding box center [1183, 555] width 97 height 19
